Goal: Information Seeking & Learning: Learn about a topic

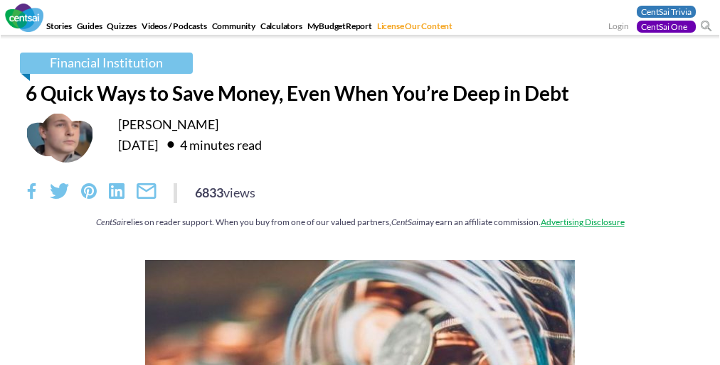
click at [360, 201] on div "6833 views" at bounding box center [360, 193] width 668 height 20
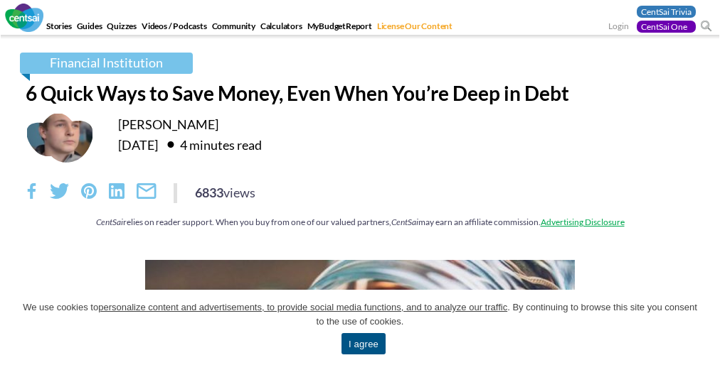
click at [360, 328] on span "We use cookies to personalize content and advertisements, to provide social med…" at bounding box center [359, 315] width 677 height 28
click at [360, 183] on div "Financial Institution 6 Quick Ways to Save Money, Even When You’re Deep in Debt…" at bounding box center [360, 148] width 690 height 190
click at [363, 344] on link "I agree" at bounding box center [363, 343] width 44 height 21
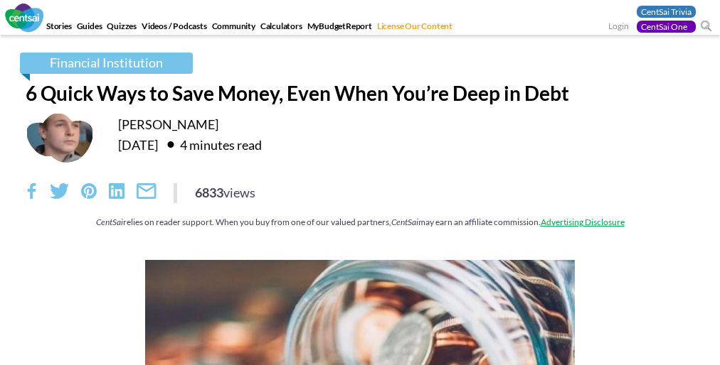
click at [360, 201] on div "6833 views" at bounding box center [360, 193] width 668 height 20
click at [360, 183] on div "Financial Institution 6 Quick Ways to Save Money, Even When You’re Deep in Debt…" at bounding box center [360, 148] width 690 height 190
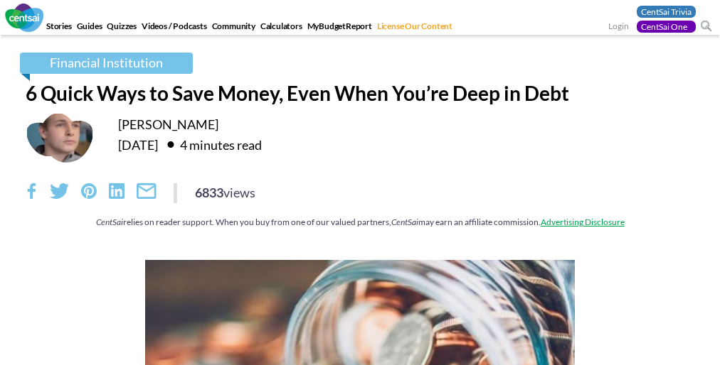
click at [360, 201] on div "6833 views" at bounding box center [360, 193] width 668 height 20
click at [360, 183] on div "Financial Institution 6 Quick Ways to Save Money, Even When You’re Deep in Debt…" at bounding box center [360, 148] width 690 height 190
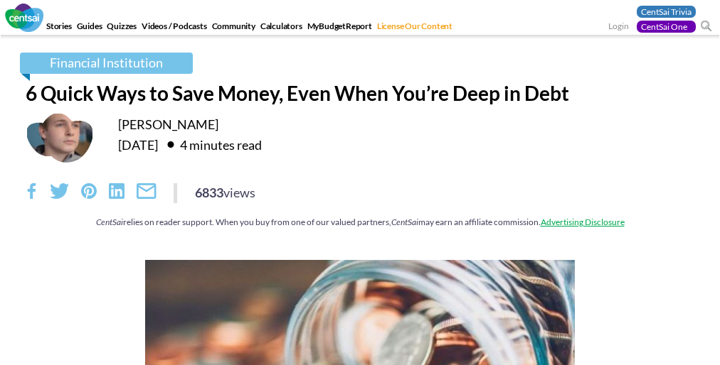
click at [360, 201] on div "6833 views" at bounding box center [360, 193] width 668 height 20
click at [360, 183] on div "Financial Institution 6 Quick Ways to Save Money, Even When You’re Deep in Debt…" at bounding box center [360, 148] width 690 height 190
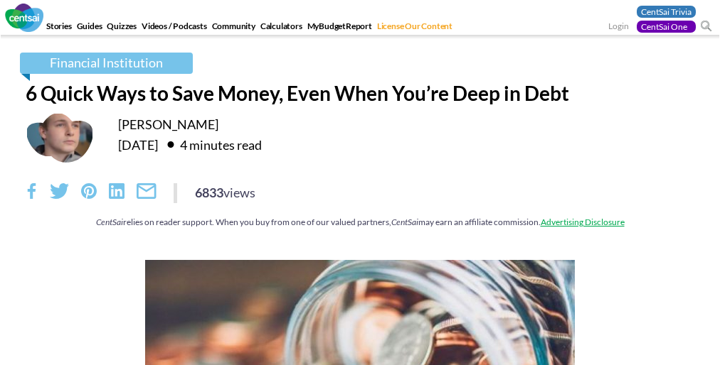
click at [360, 201] on div "6833 views" at bounding box center [360, 193] width 668 height 20
click at [360, 183] on div "Financial Institution 6 Quick Ways to Save Money, Even When You’re Deep in Debt…" at bounding box center [360, 148] width 690 height 190
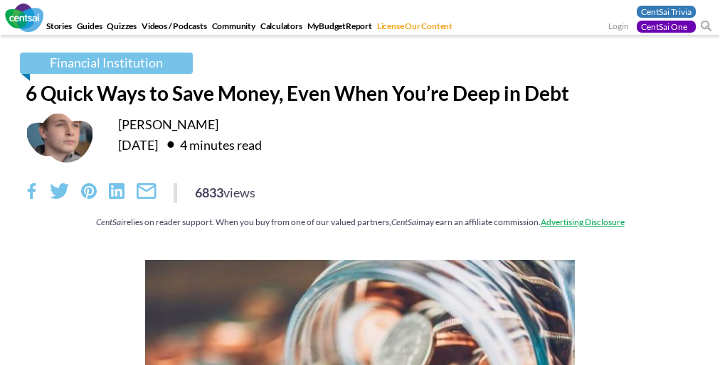
click at [360, 201] on div "6833 views" at bounding box center [360, 193] width 668 height 20
click at [360, 183] on div "Financial Institution 6 Quick Ways to Save Money, Even When You’re Deep in Debt…" at bounding box center [360, 148] width 690 height 190
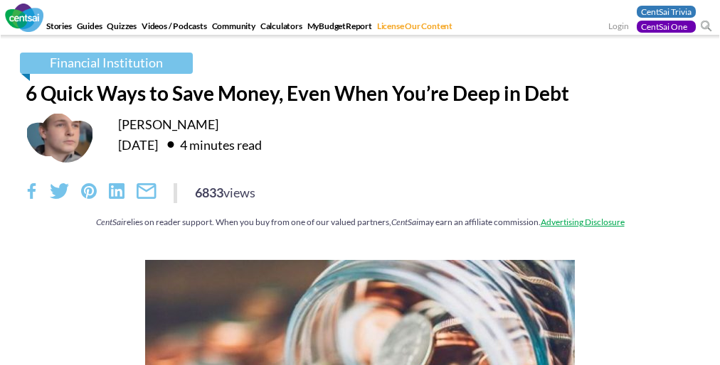
click at [360, 201] on div "6833 views" at bounding box center [360, 193] width 668 height 20
click at [360, 183] on div "Financial Institution 6 Quick Ways to Save Money, Even When You’re Deep in Debt…" at bounding box center [360, 148] width 690 height 190
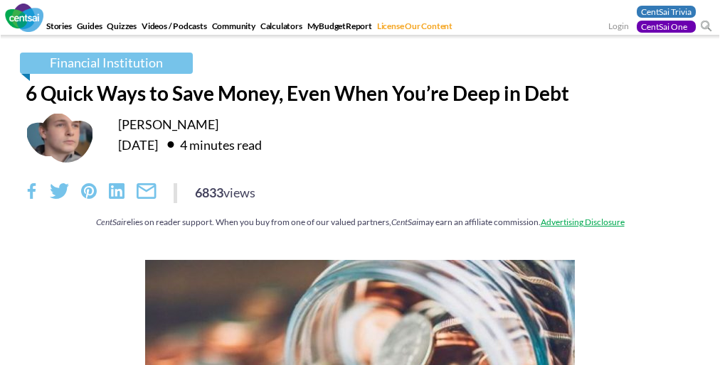
click at [360, 201] on div "6833 views" at bounding box center [360, 193] width 668 height 20
click at [360, 183] on div "Financial Institution 6 Quick Ways to Save Money, Even When You’re Deep in Debt…" at bounding box center [360, 148] width 690 height 190
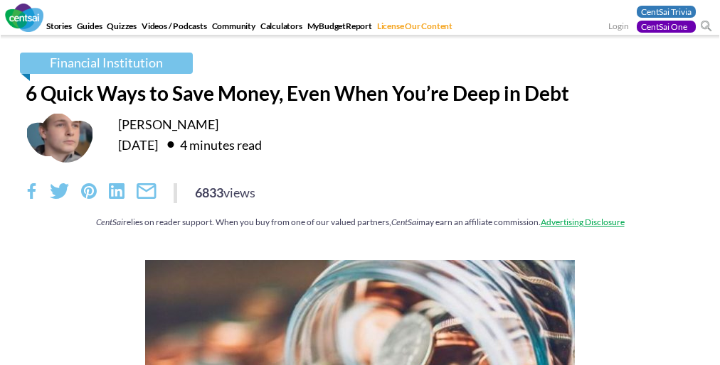
click at [360, 201] on div "6833 views" at bounding box center [360, 193] width 668 height 20
click at [360, 183] on div "Financial Institution 6 Quick Ways to Save Money, Even When You’re Deep in Debt…" at bounding box center [360, 148] width 690 height 190
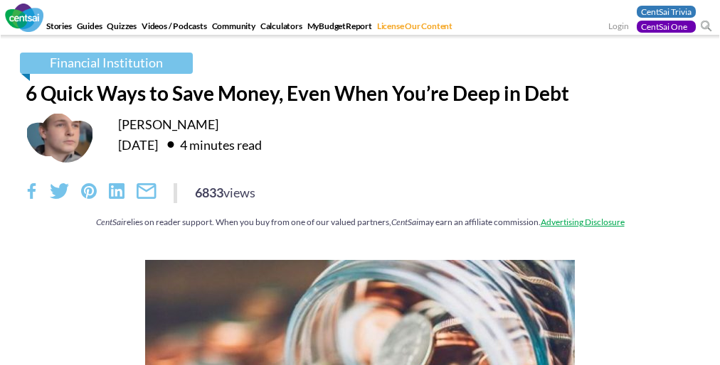
click at [360, 201] on div "6833 views" at bounding box center [360, 193] width 668 height 20
click at [360, 183] on div "Financial Institution 6 Quick Ways to Save Money, Even When You’re Deep in Debt…" at bounding box center [360, 148] width 690 height 190
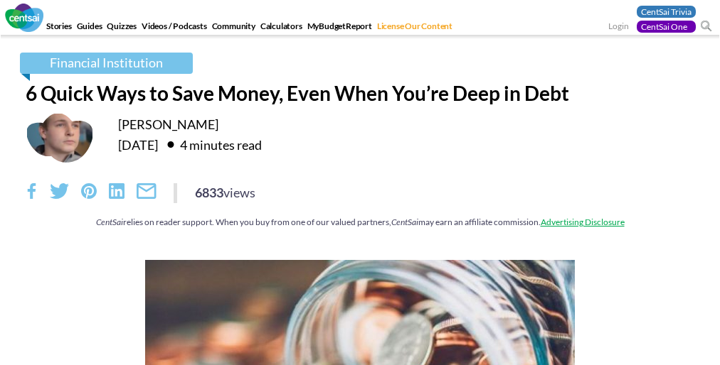
click at [360, 201] on div "6833 views" at bounding box center [360, 193] width 668 height 20
click at [360, 183] on div "Financial Institution 6 Quick Ways to Save Money, Even When You’re Deep in Debt…" at bounding box center [360, 148] width 690 height 190
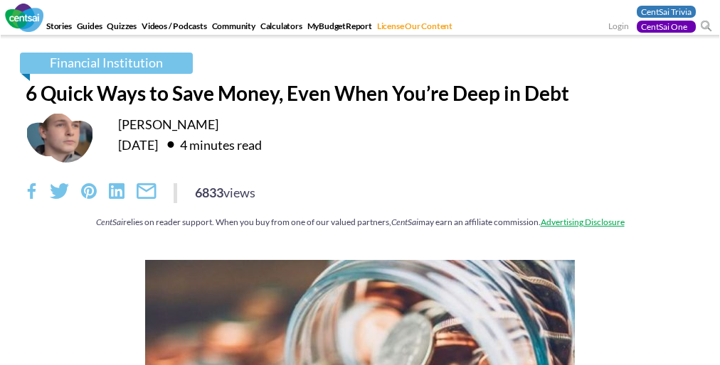
click at [360, 201] on div "6833 views" at bounding box center [360, 193] width 668 height 20
click at [360, 183] on div "Financial Institution 6 Quick Ways to Save Money, Even When You’re Deep in Debt…" at bounding box center [360, 148] width 690 height 190
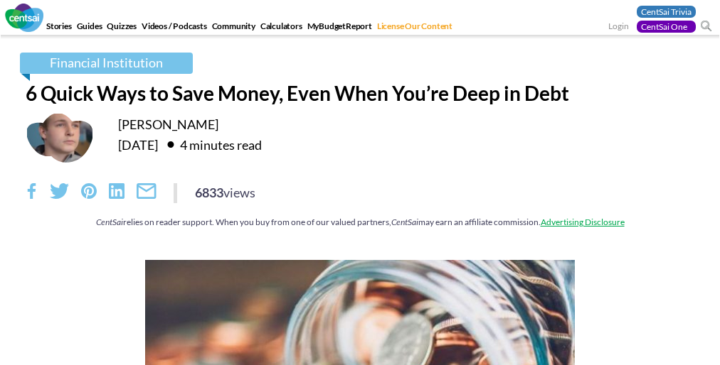
click at [360, 201] on div "6833 views" at bounding box center [360, 193] width 668 height 20
click at [360, 183] on div "Financial Institution 6 Quick Ways to Save Money, Even When You’re Deep in Debt…" at bounding box center [360, 148] width 690 height 190
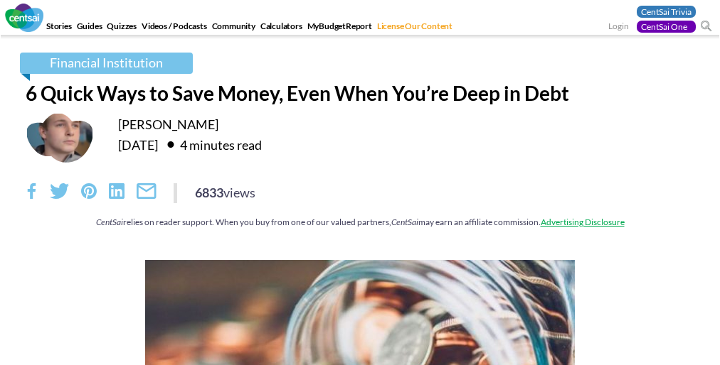
click at [360, 201] on div "6833 views" at bounding box center [360, 193] width 668 height 20
click at [360, 183] on div "Financial Institution 6 Quick Ways to Save Money, Even When You’re Deep in Debt…" at bounding box center [360, 148] width 690 height 190
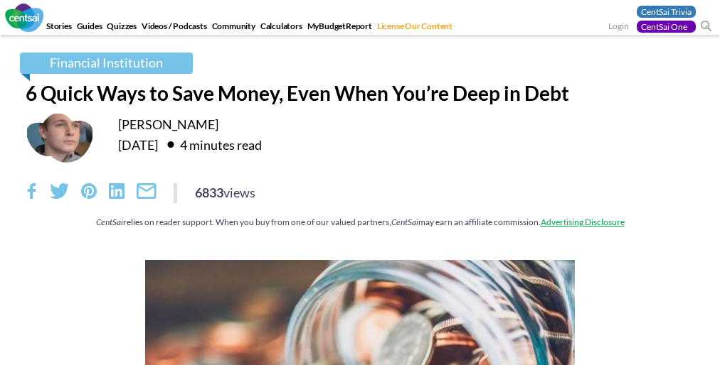
click at [360, 201] on div "6833 views" at bounding box center [360, 193] width 668 height 20
click at [360, 183] on div "Financial Institution 6 Quick Ways to Save Money, Even When You’re Deep in Debt…" at bounding box center [360, 148] width 690 height 190
